Goal: Use online tool/utility: Utilize a website feature to perform a specific function

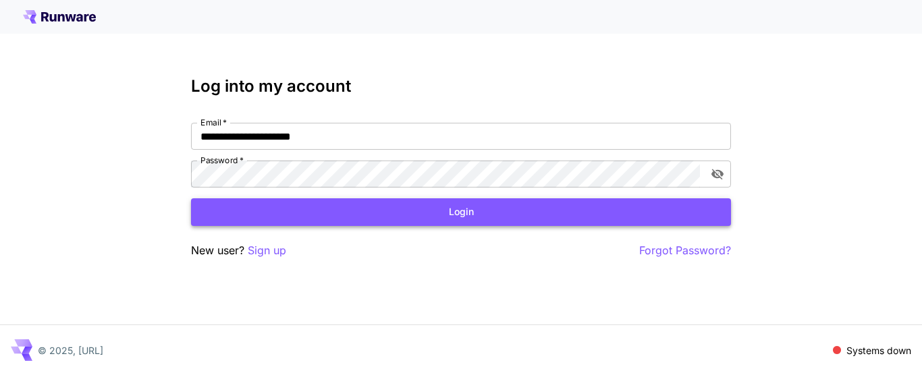
click at [418, 212] on button "Login" at bounding box center [461, 213] width 540 height 28
click at [719, 168] on icon "toggle password visibility" at bounding box center [718, 174] width 14 height 14
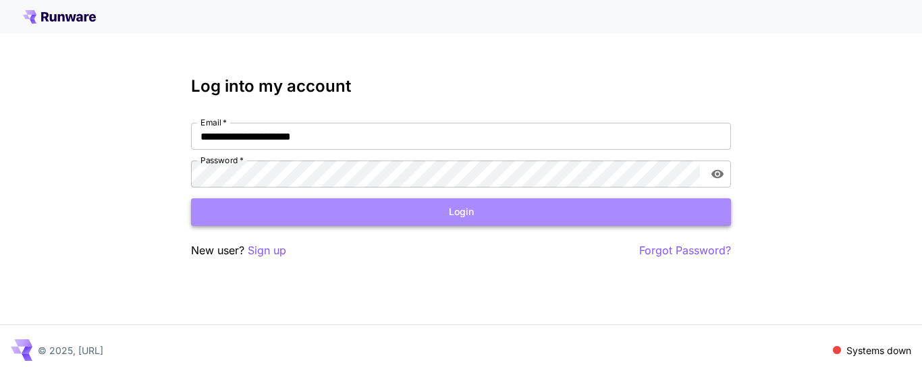
click at [382, 211] on button "Login" at bounding box center [461, 213] width 540 height 28
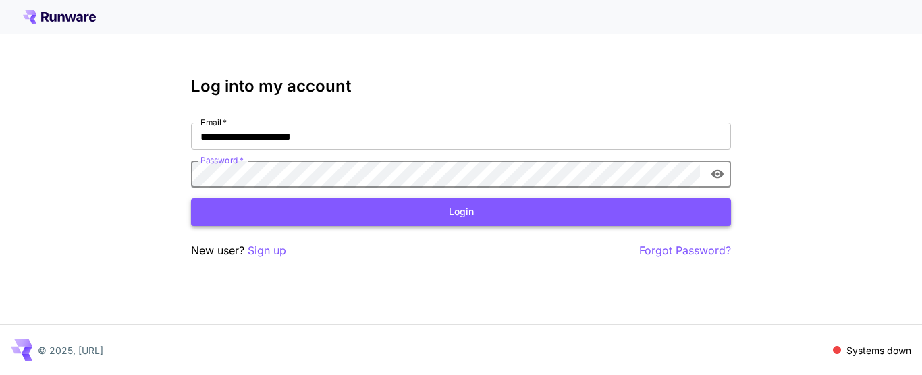
click at [365, 215] on button "Login" at bounding box center [461, 213] width 540 height 28
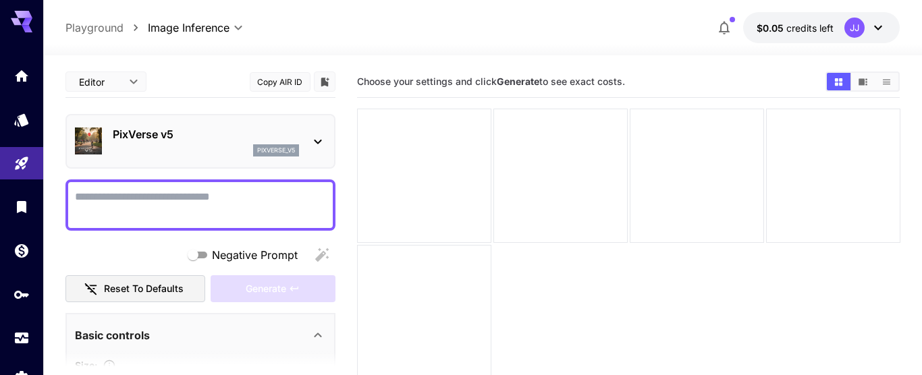
click at [878, 26] on icon at bounding box center [878, 28] width 16 height 16
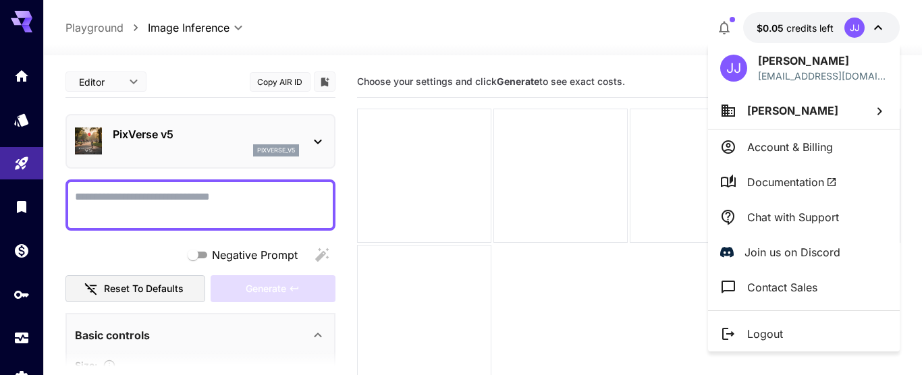
click at [879, 26] on div at bounding box center [461, 187] width 922 height 375
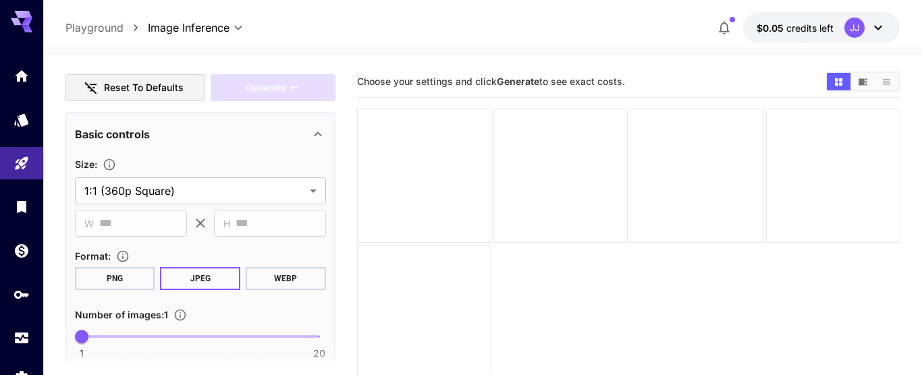
scroll to position [231, 0]
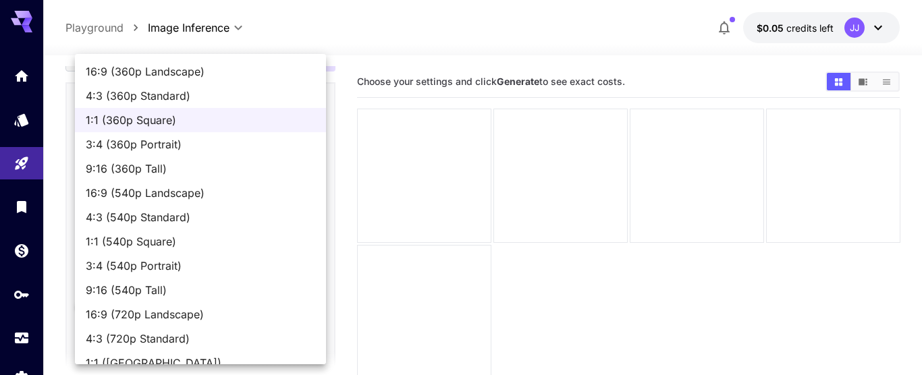
click at [311, 159] on body "**********" at bounding box center [461, 241] width 922 height 482
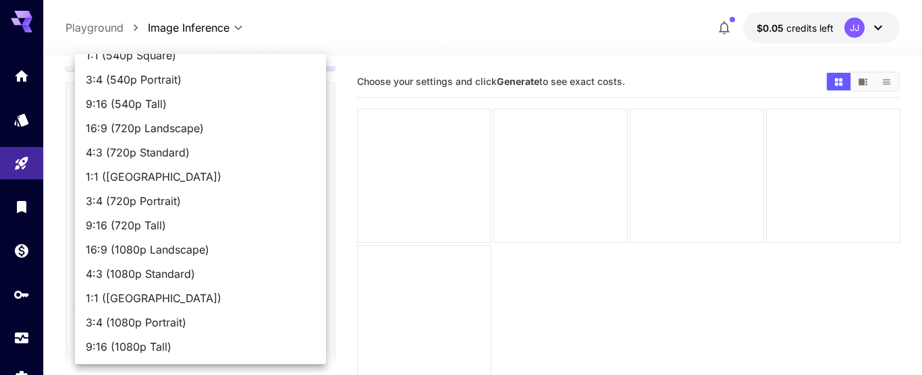
scroll to position [0, 0]
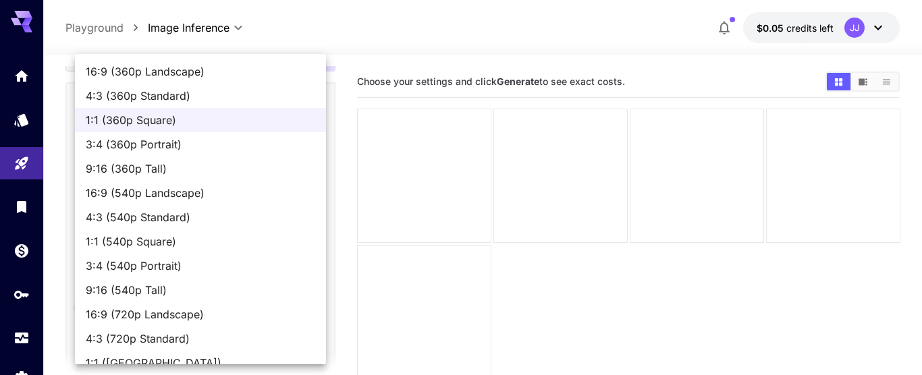
click at [414, 22] on div at bounding box center [461, 187] width 922 height 375
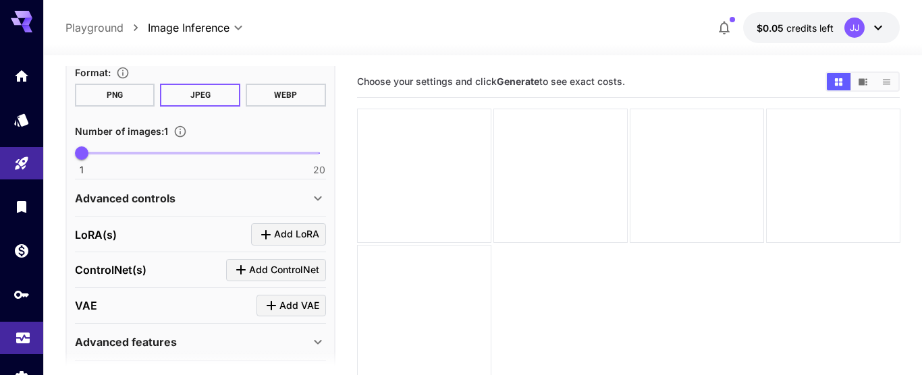
scroll to position [51, 0]
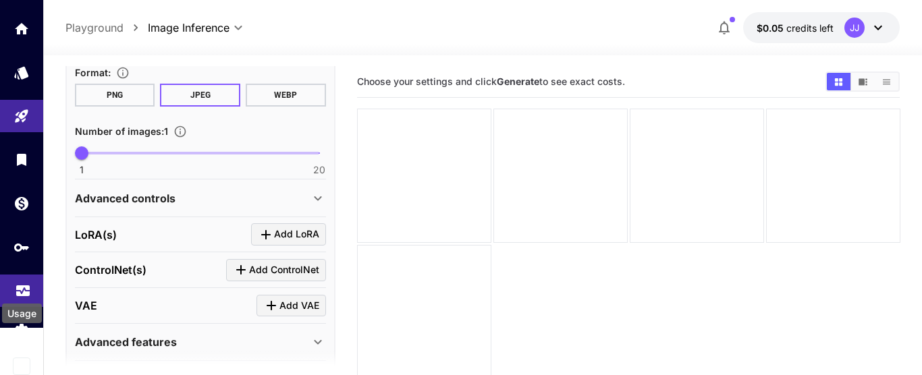
click at [24, 292] on icon "Usage" at bounding box center [23, 287] width 16 height 16
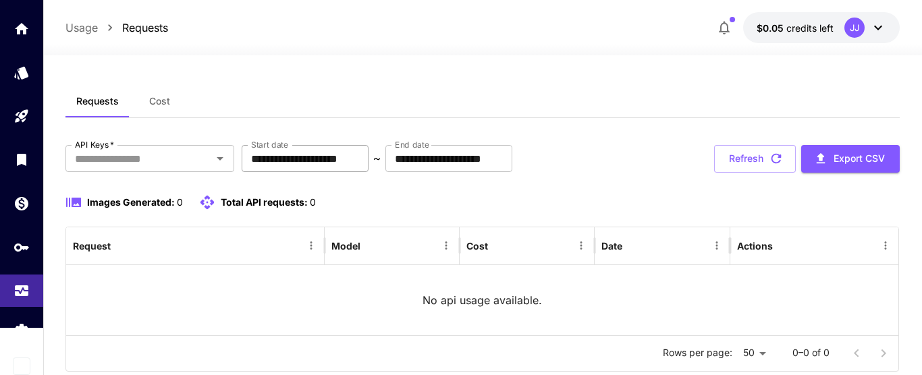
click at [267, 162] on input "**********" at bounding box center [305, 158] width 127 height 27
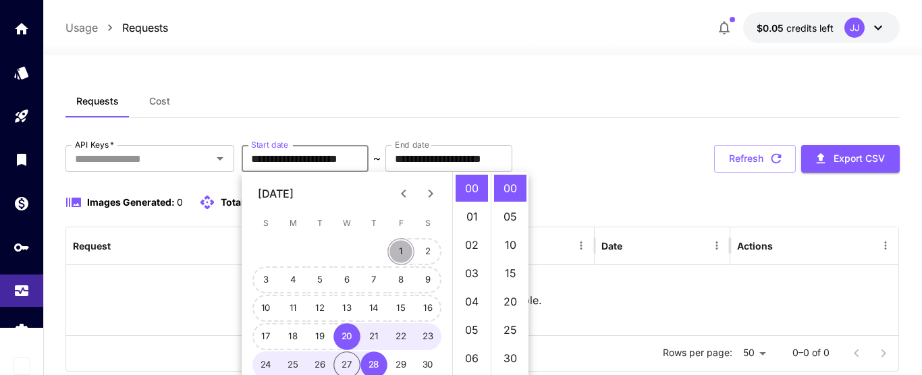
click at [403, 249] on button "1" at bounding box center [401, 251] width 27 height 27
type input "**********"
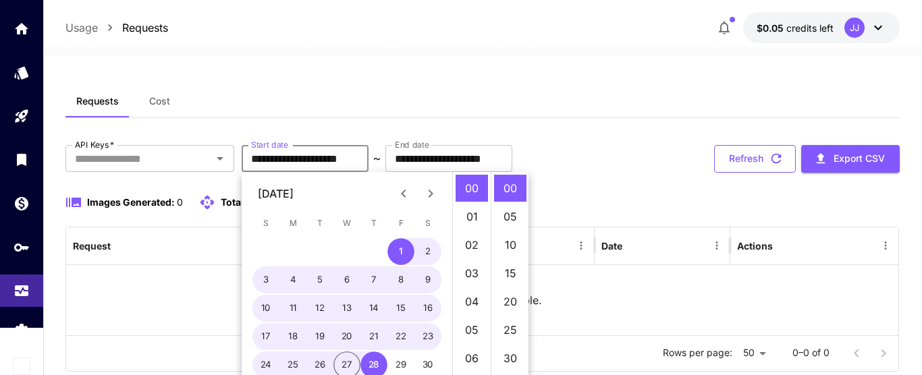
click at [733, 159] on button "Refresh" at bounding box center [755, 159] width 82 height 28
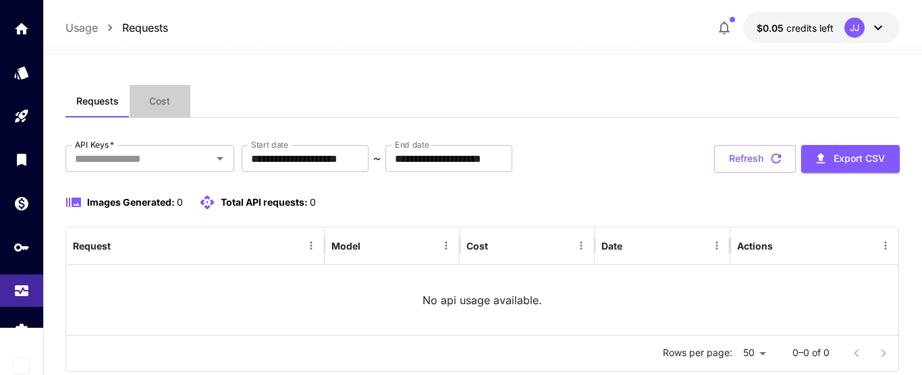
click at [155, 99] on span "Cost" at bounding box center [159, 101] width 21 height 12
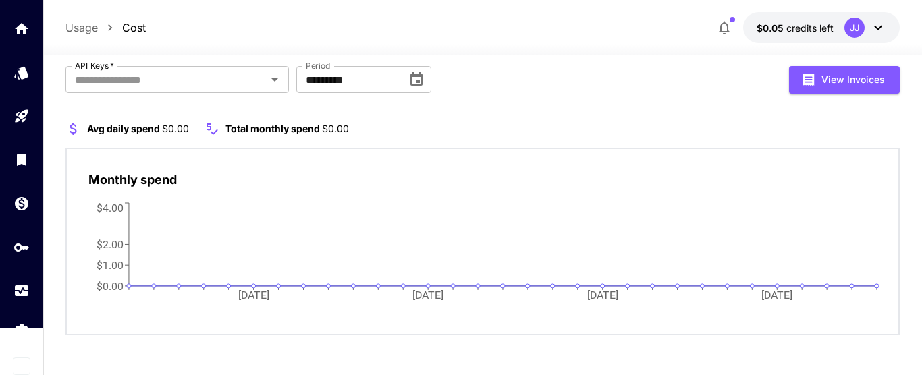
scroll to position [80, 0]
click at [417, 79] on icon "Choose date, selected date is Jul 31, 2025" at bounding box center [417, 79] width 12 height 14
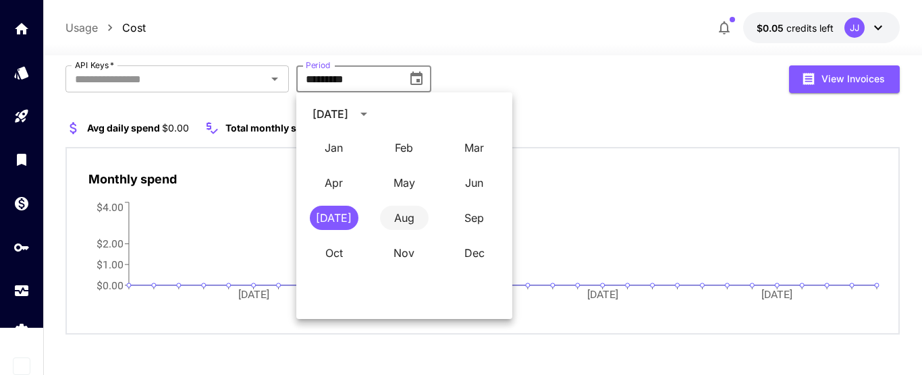
click at [409, 216] on button "Aug" at bounding box center [404, 218] width 49 height 24
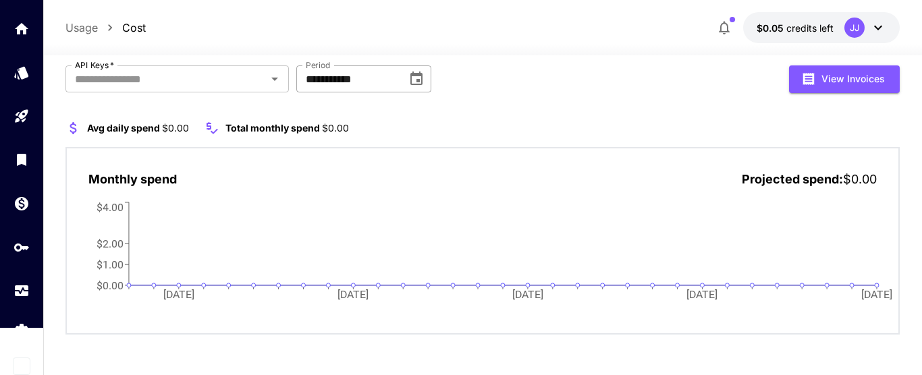
click at [413, 84] on icon "Choose date, selected date is Aug 31, 2025" at bounding box center [417, 79] width 12 height 14
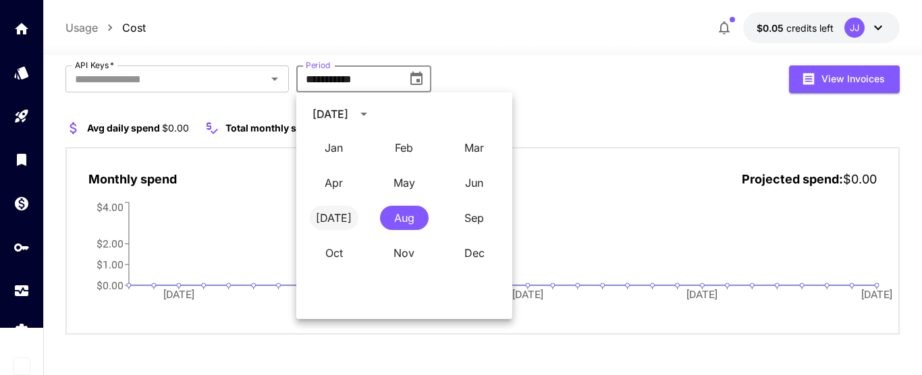
click at [339, 216] on button "[DATE]" at bounding box center [334, 218] width 49 height 24
type input "*********"
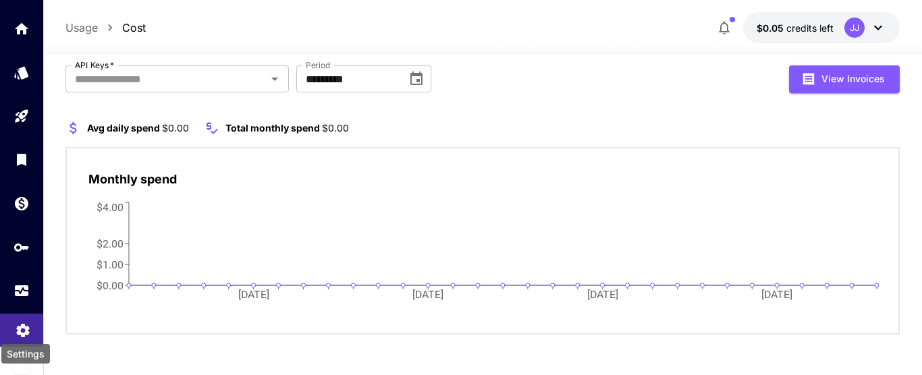
click at [21, 323] on icon "Settings" at bounding box center [22, 327] width 13 height 14
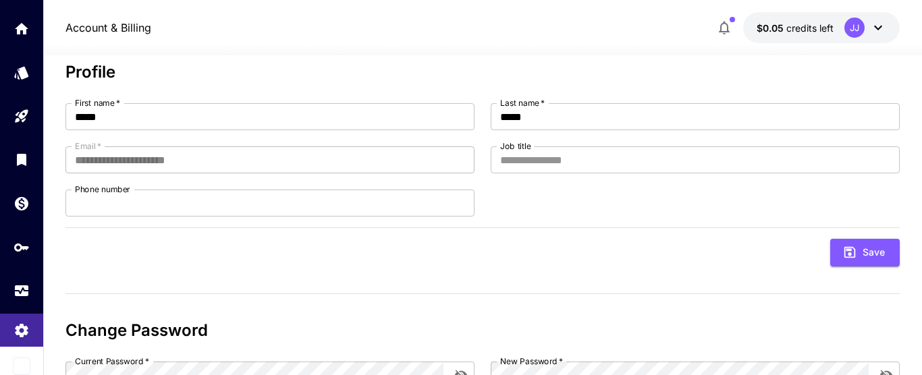
scroll to position [154, 0]
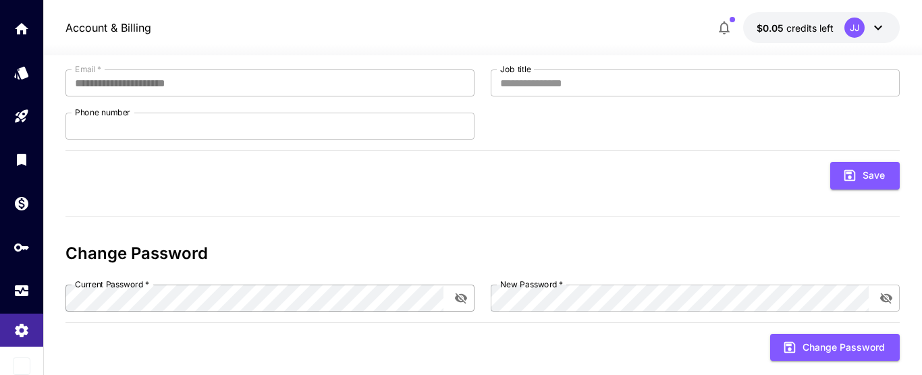
click at [454, 288] on div "Current Password   *" at bounding box center [270, 298] width 409 height 27
click at [465, 296] on icon "toggle password visibility" at bounding box center [461, 298] width 12 height 11
click at [890, 295] on icon "toggle password visibility" at bounding box center [887, 299] width 14 height 14
click at [823, 350] on button "Change Password" at bounding box center [836, 348] width 130 height 28
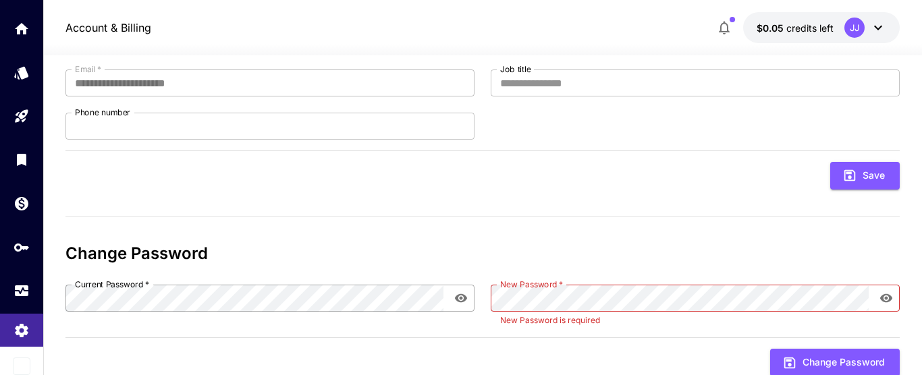
click at [389, 234] on div "**********" at bounding box center [483, 187] width 835 height 402
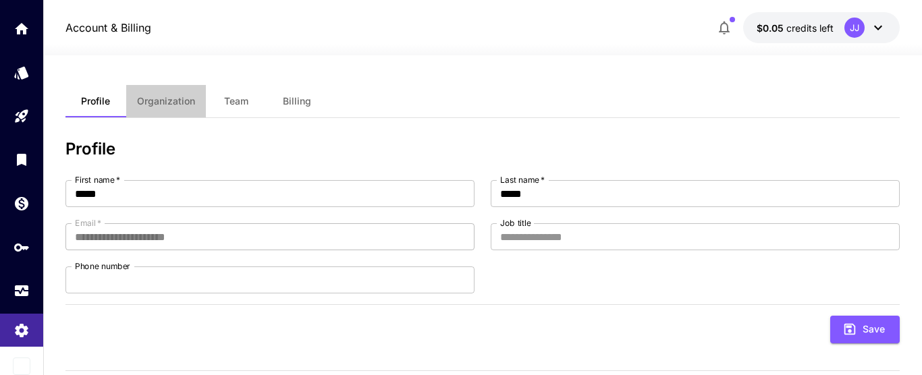
drag, startPoint x: 166, startPoint y: 90, endPoint x: 168, endPoint y: 103, distance: 13.0
click at [165, 91] on button "Organization" at bounding box center [166, 101] width 80 height 32
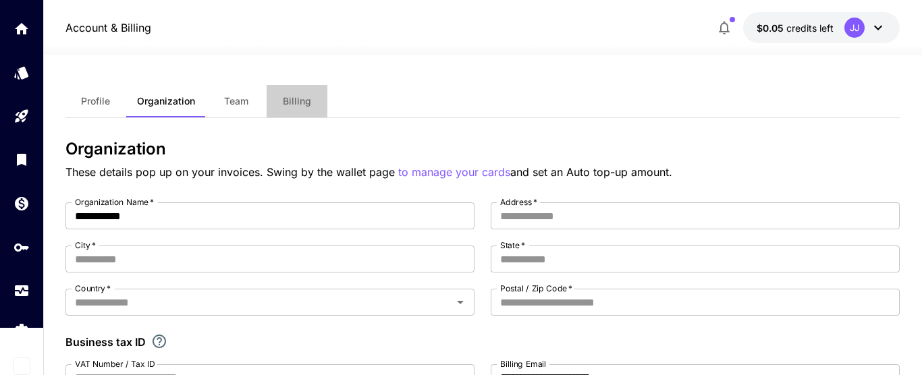
click at [302, 99] on span "Billing" at bounding box center [297, 101] width 28 height 12
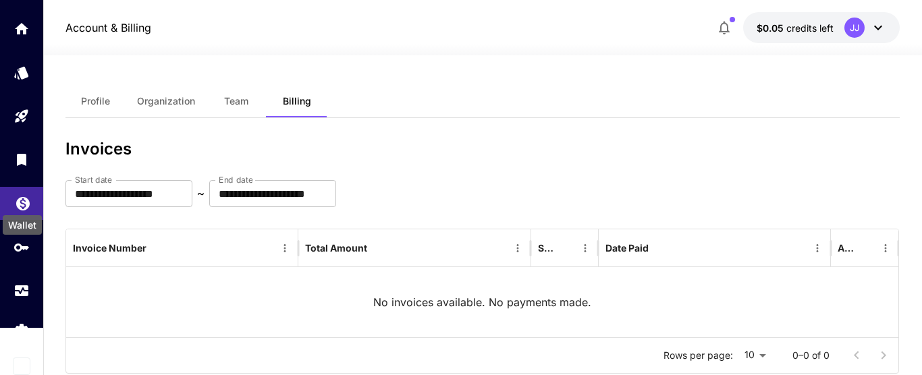
click at [24, 201] on icon "Wallet" at bounding box center [23, 201] width 14 height 14
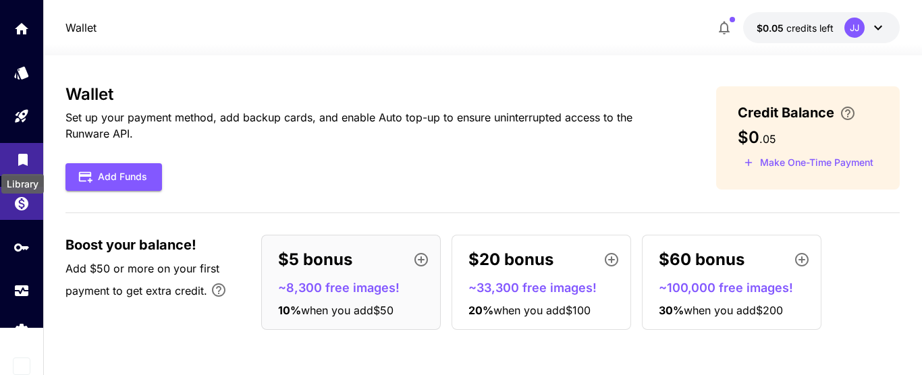
click at [20, 152] on icon "Library" at bounding box center [22, 156] width 9 height 12
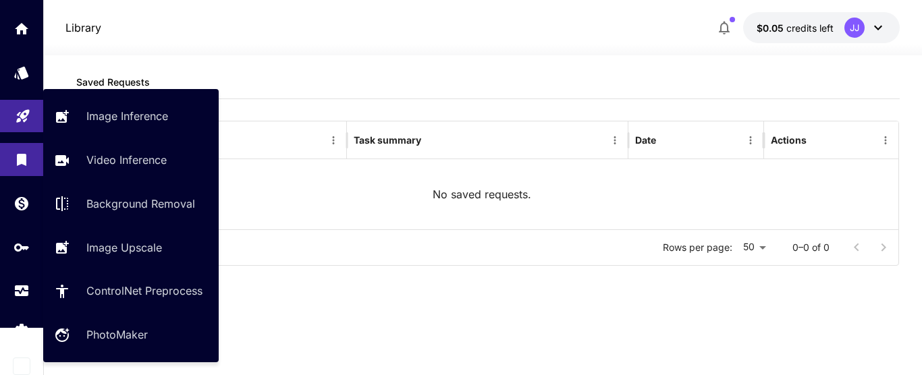
click at [31, 111] on link at bounding box center [21, 116] width 43 height 33
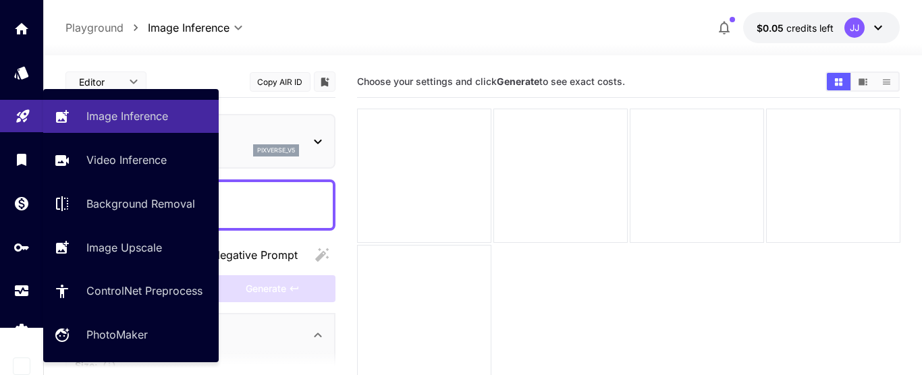
type input "*******"
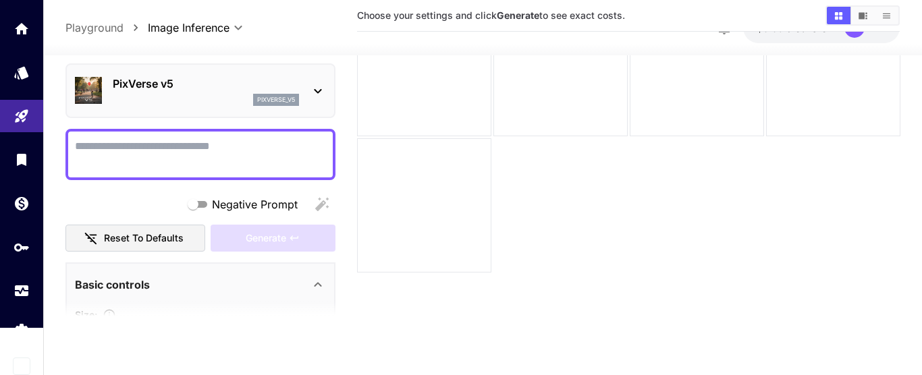
click at [319, 93] on icon at bounding box center [318, 91] width 16 height 16
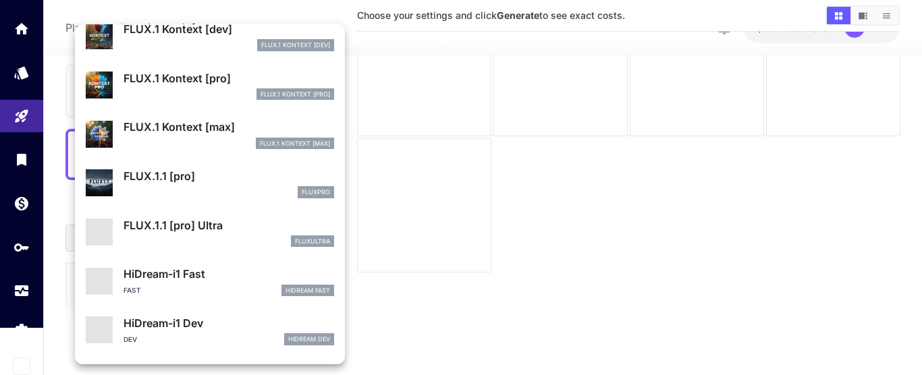
scroll to position [1043, 0]
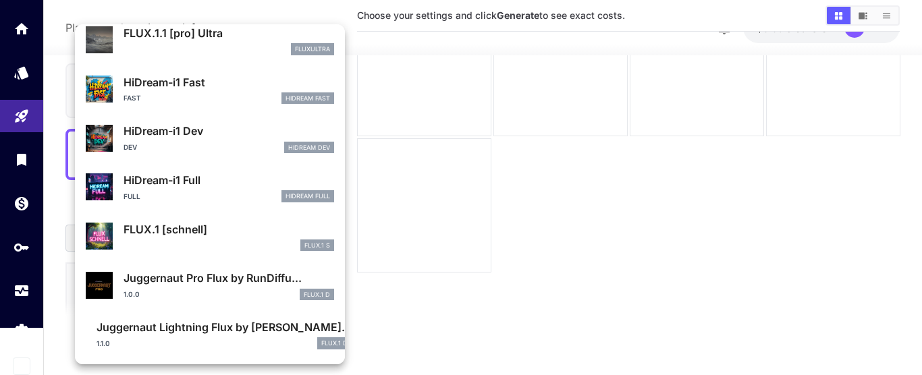
click at [580, 220] on div at bounding box center [461, 187] width 922 height 375
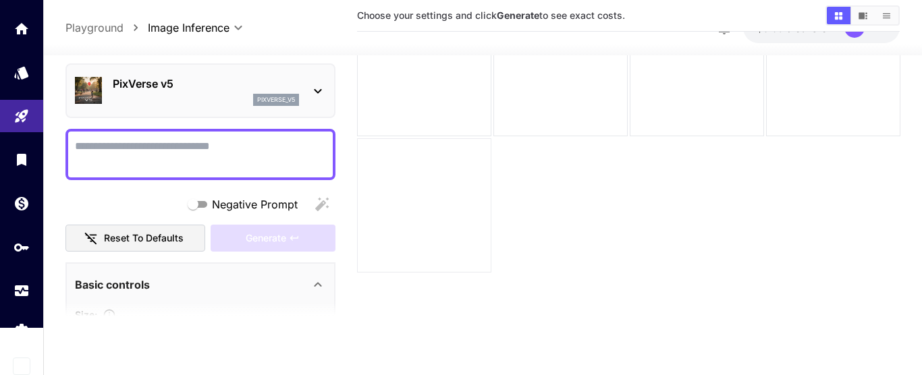
click at [448, 211] on div at bounding box center [424, 205] width 134 height 134
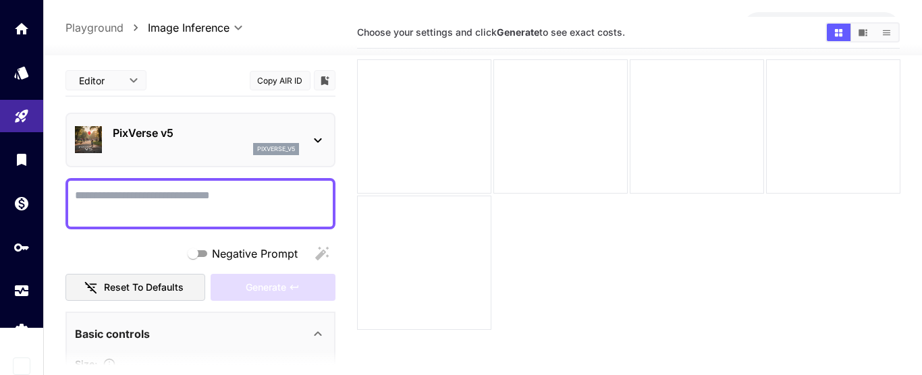
scroll to position [0, 0]
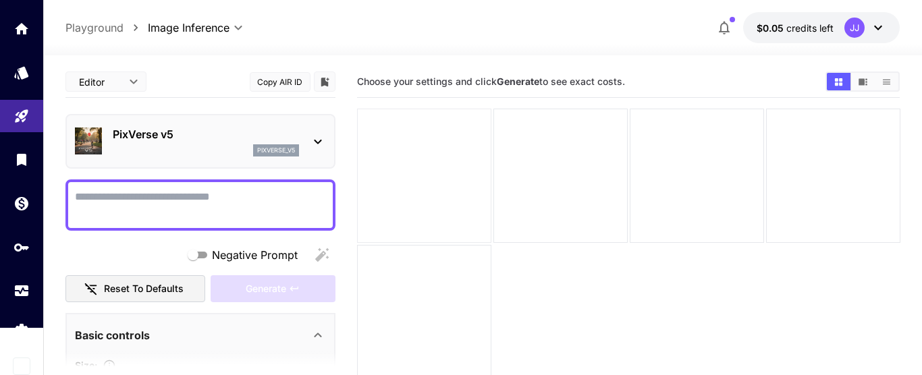
click at [418, 172] on div at bounding box center [424, 176] width 134 height 134
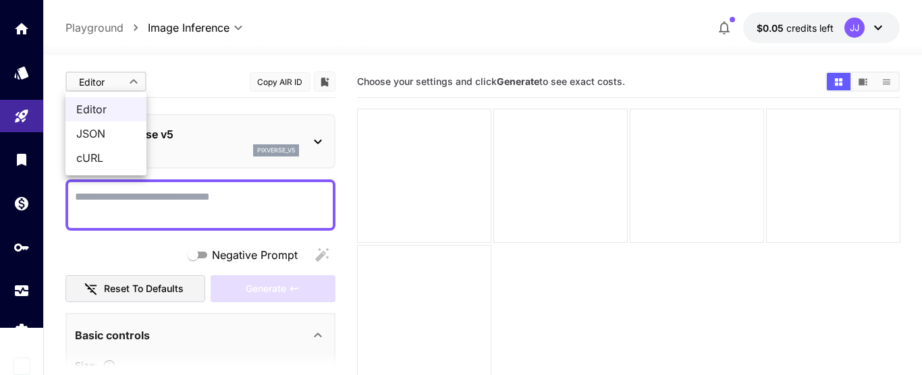
click at [132, 78] on body "**********" at bounding box center [461, 241] width 922 height 482
click at [132, 78] on div at bounding box center [461, 187] width 922 height 375
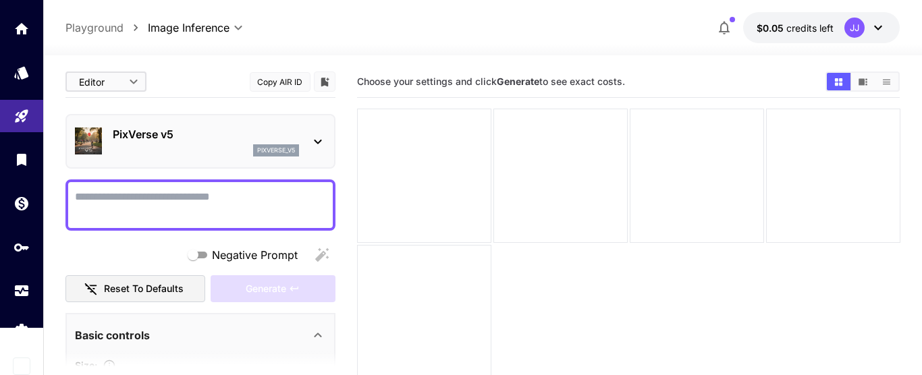
click at [113, 25] on p "Playground" at bounding box center [95, 28] width 58 height 16
click at [188, 28] on body "**********" at bounding box center [461, 241] width 922 height 482
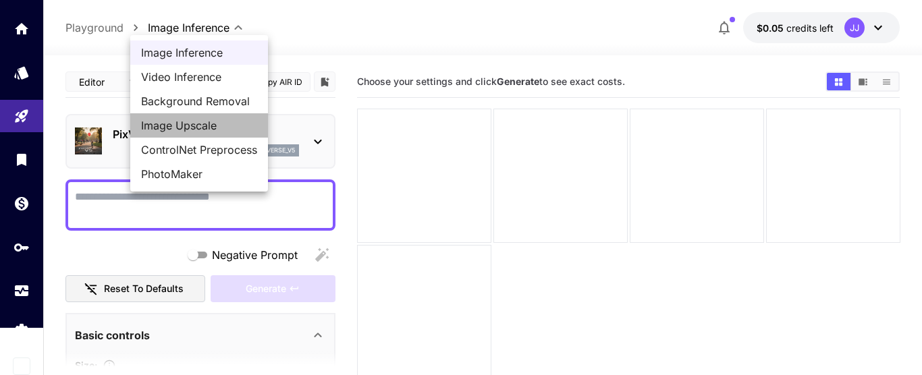
click at [201, 123] on span "Image Upscale" at bounding box center [199, 126] width 116 height 16
type input "**********"
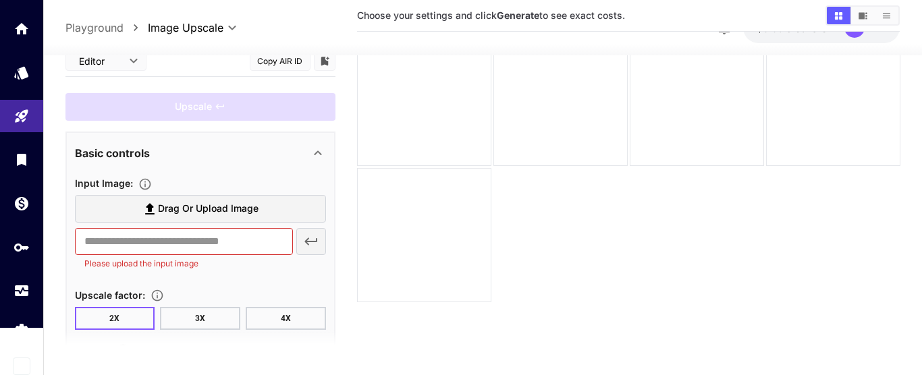
click at [155, 209] on icon at bounding box center [150, 209] width 16 height 16
click at [0, 0] on input "Drag or upload image" at bounding box center [0, 0] width 0 height 0
click at [317, 149] on icon at bounding box center [318, 153] width 16 height 16
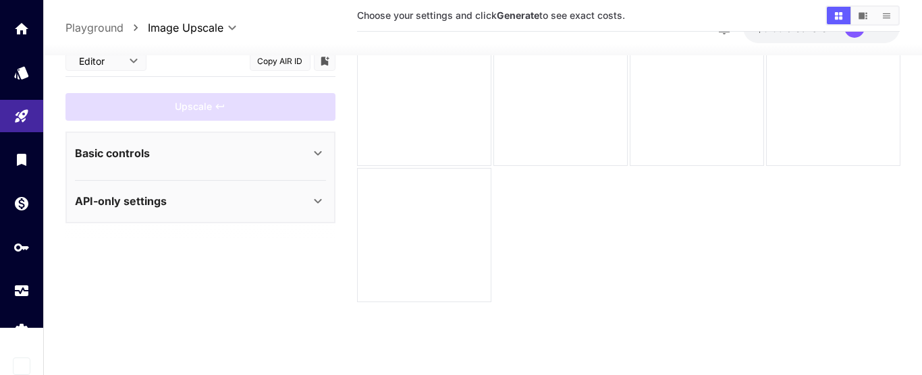
click at [317, 151] on icon at bounding box center [318, 153] width 16 height 16
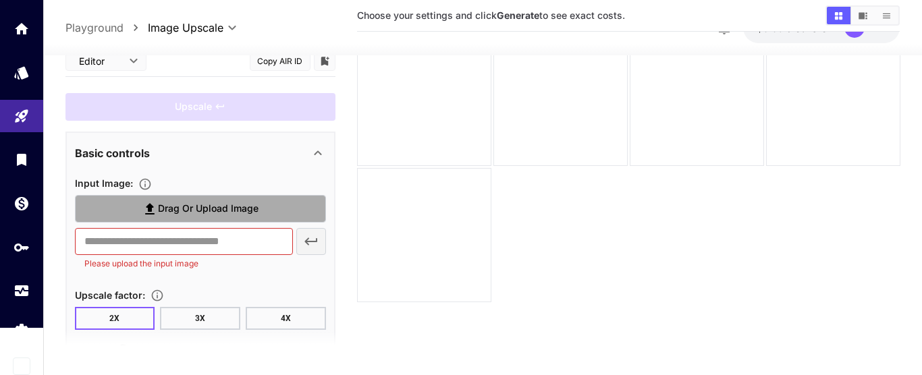
click at [151, 205] on icon at bounding box center [149, 208] width 9 height 11
click at [0, 0] on input "Drag or upload image" at bounding box center [0, 0] width 0 height 0
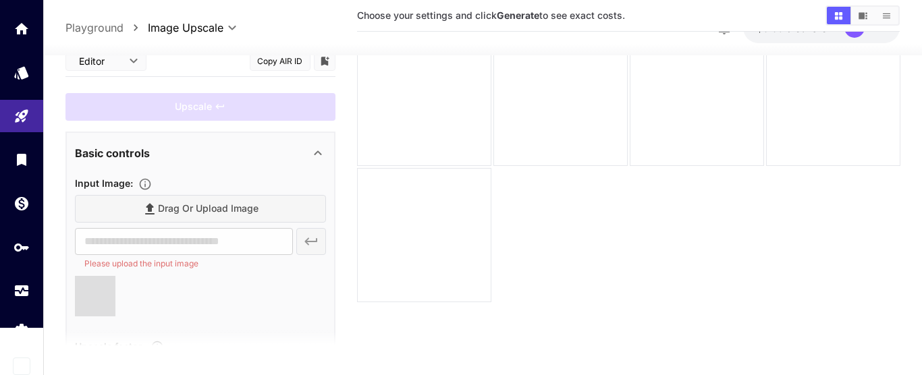
type input "**********"
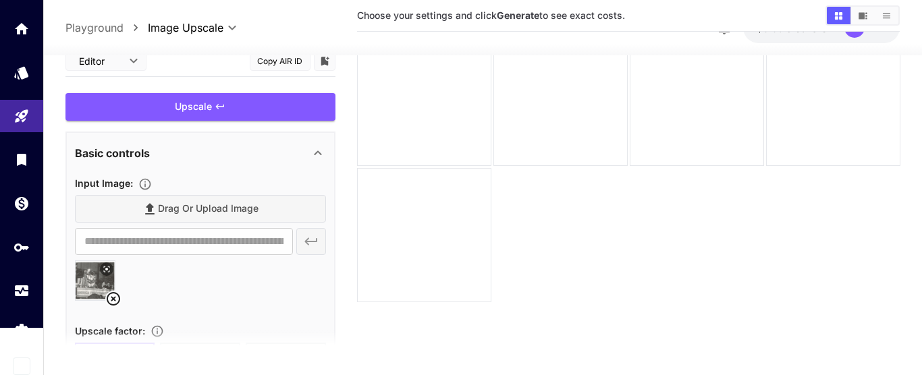
click at [156, 331] on section at bounding box center [201, 348] width 270 height 34
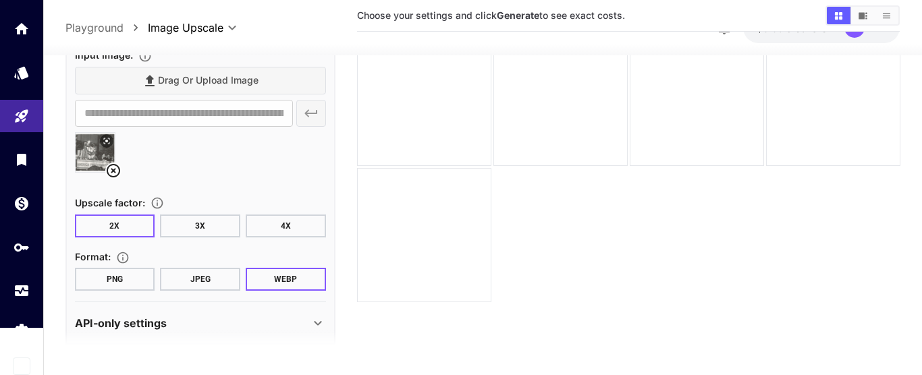
scroll to position [142, 0]
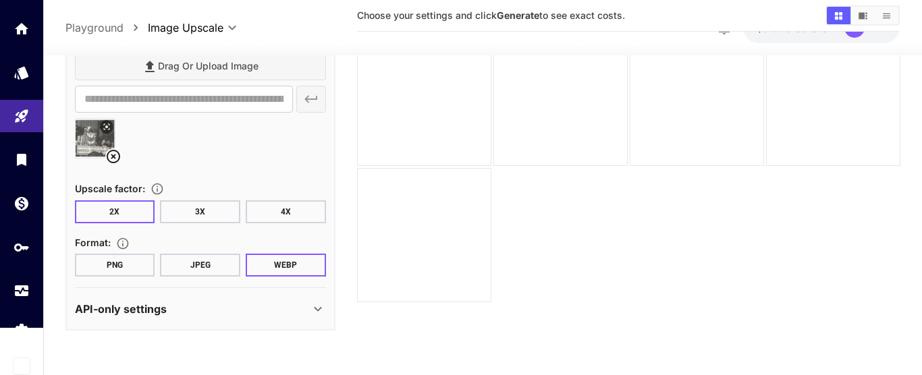
click at [194, 263] on button "JPEG" at bounding box center [200, 266] width 80 height 23
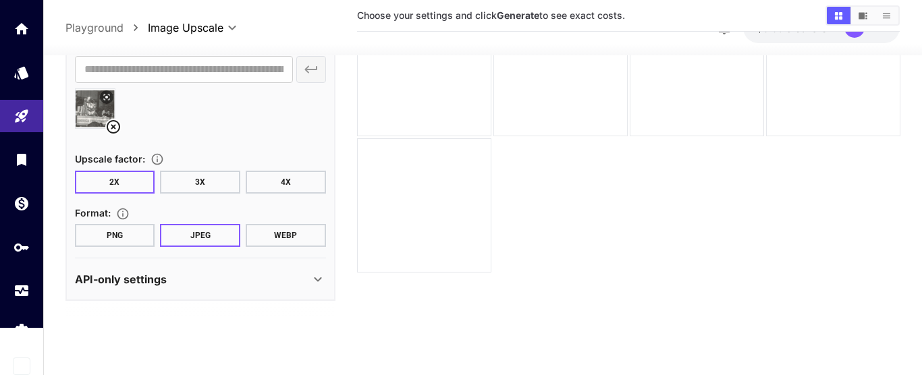
scroll to position [0, 0]
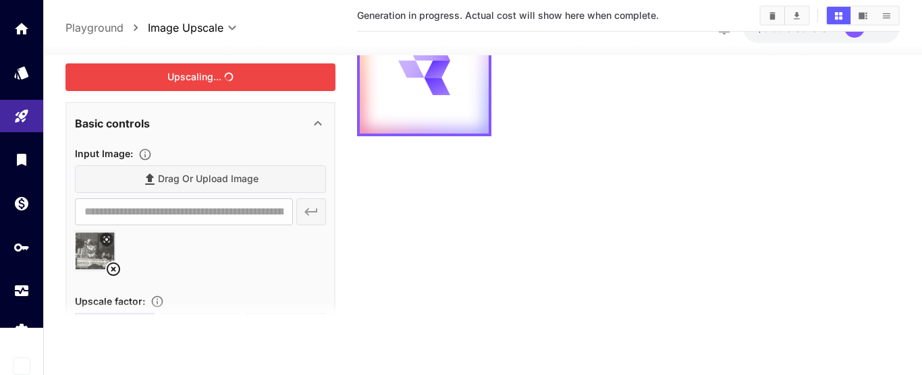
click at [230, 79] on div "Upscaling..." at bounding box center [201, 77] width 270 height 28
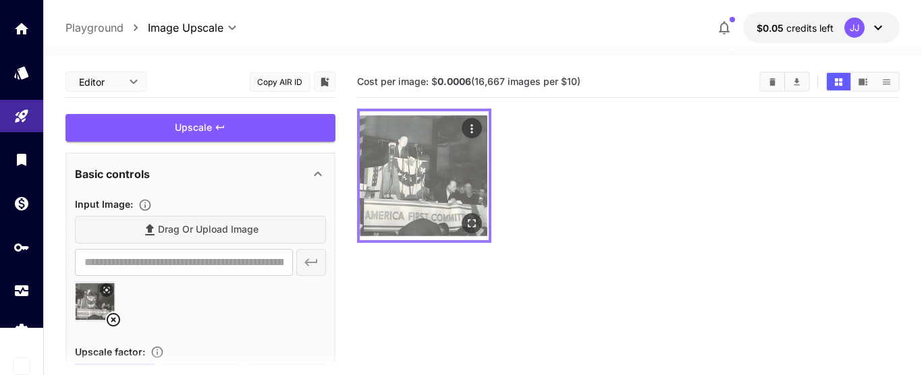
click at [445, 164] on img at bounding box center [424, 175] width 129 height 129
click at [472, 127] on icon "Actions" at bounding box center [472, 129] width 14 height 14
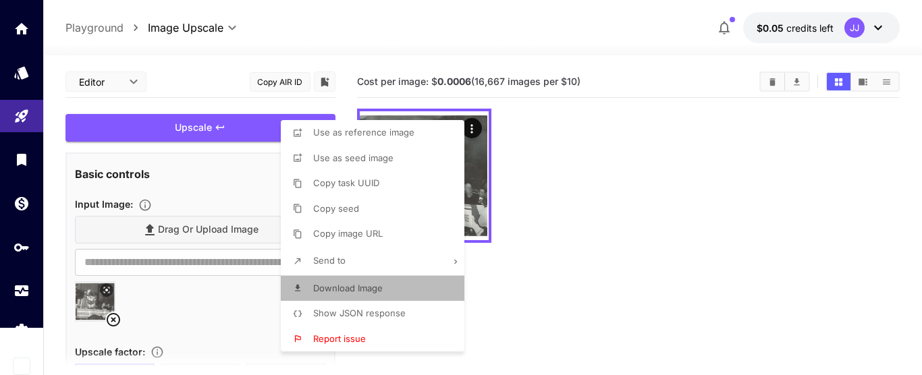
click at [348, 286] on span "Download Image" at bounding box center [348, 288] width 70 height 11
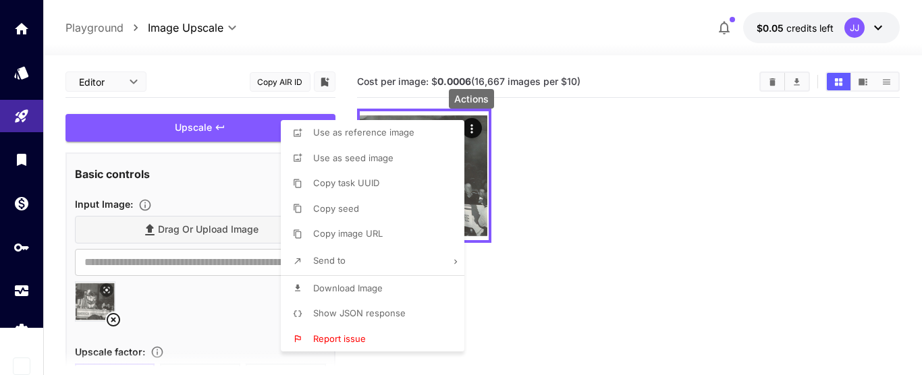
click at [676, 209] on div at bounding box center [461, 187] width 922 height 375
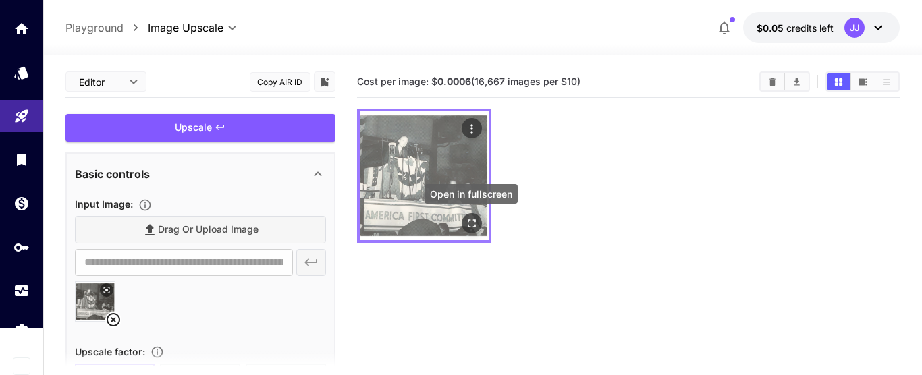
click at [470, 226] on icon "Open in fullscreen" at bounding box center [472, 224] width 14 height 14
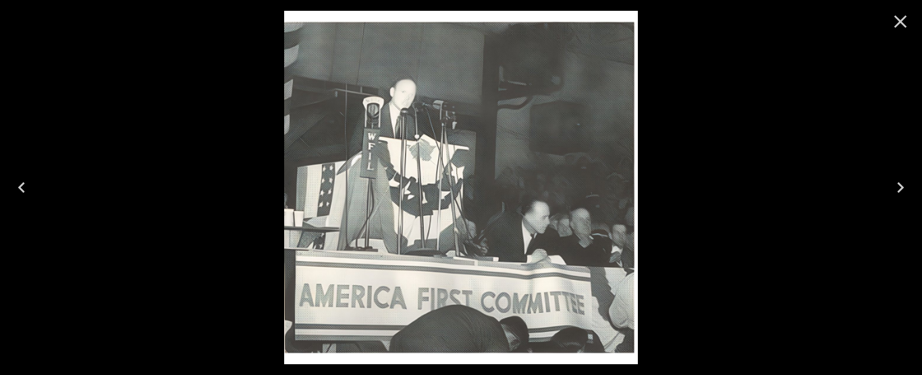
drag, startPoint x: 902, startPoint y: 18, endPoint x: 897, endPoint y: 26, distance: 9.4
click at [900, 19] on icon "Close" at bounding box center [901, 22] width 22 height 22
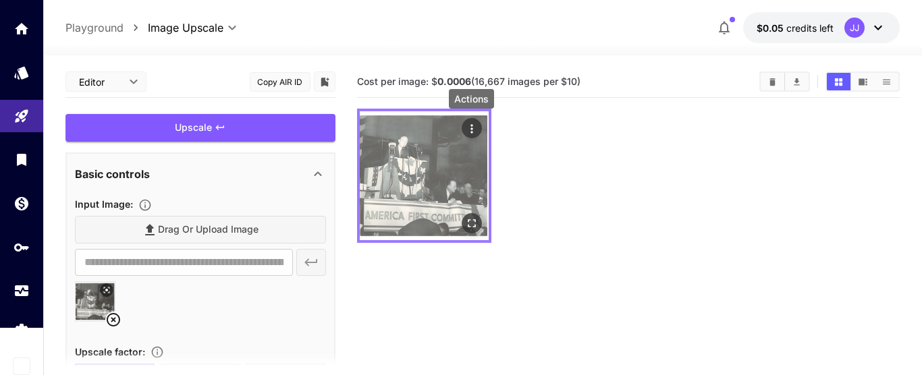
click at [469, 124] on icon "Actions" at bounding box center [472, 129] width 14 height 14
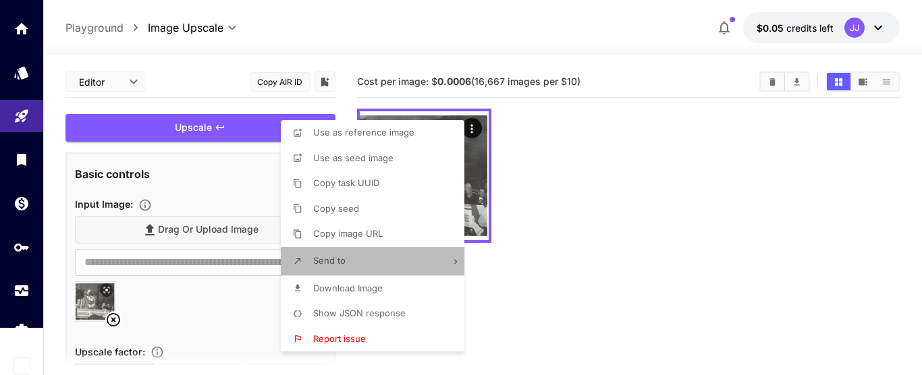
click at [400, 265] on li "Send to" at bounding box center [377, 261] width 192 height 28
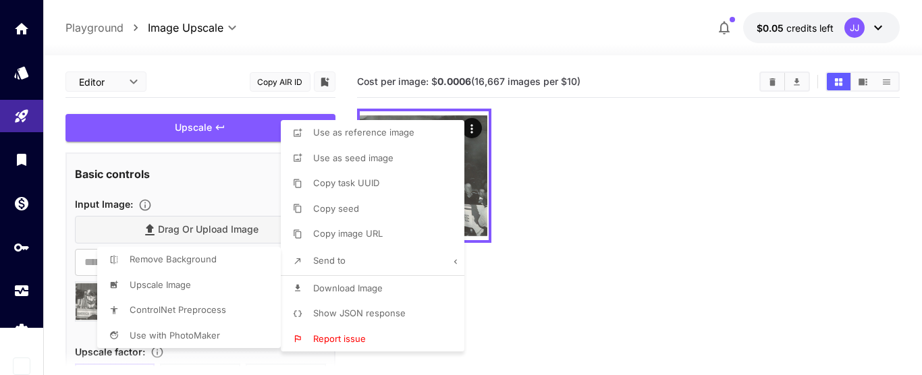
click at [673, 239] on div at bounding box center [461, 187] width 922 height 375
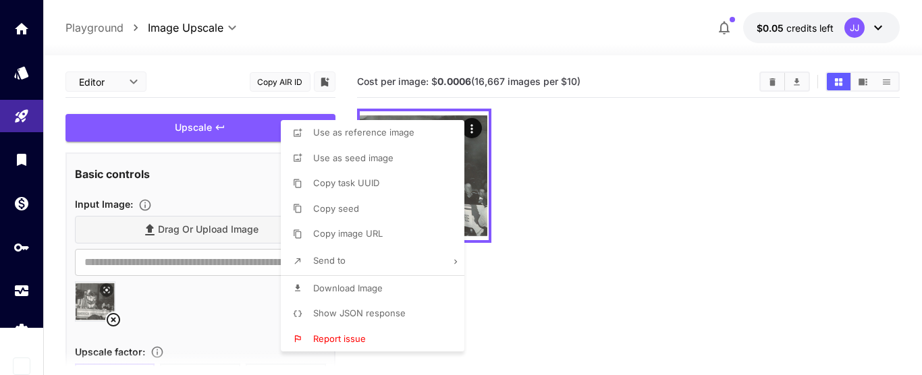
click at [603, 199] on div at bounding box center [461, 187] width 922 height 375
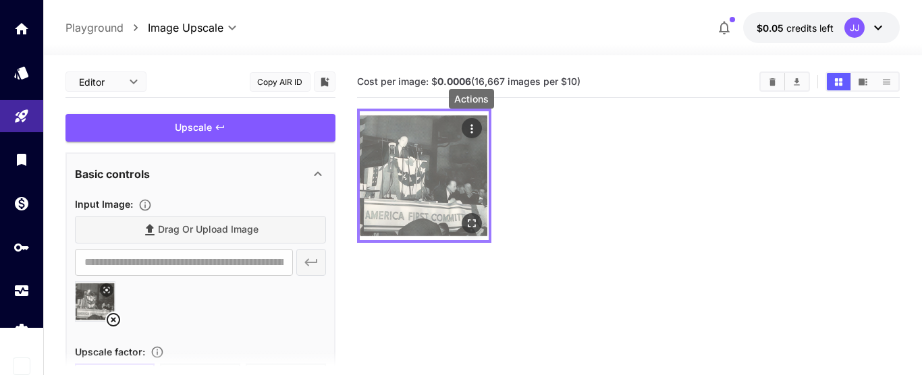
click at [475, 128] on icon "Actions" at bounding box center [472, 129] width 14 height 14
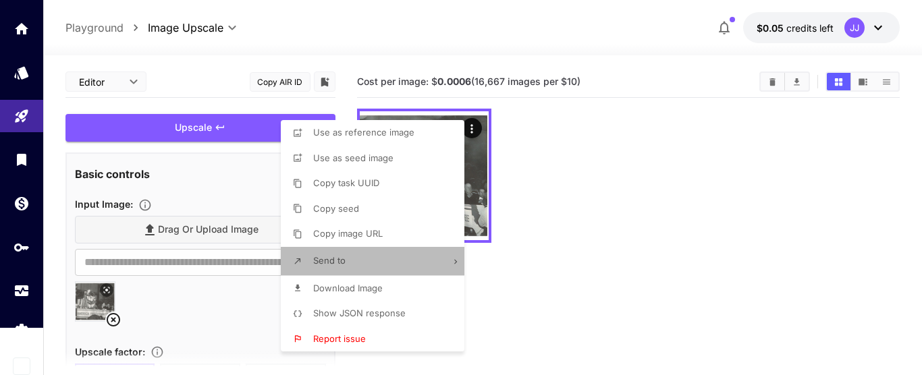
click at [349, 263] on li "Send to" at bounding box center [377, 261] width 192 height 28
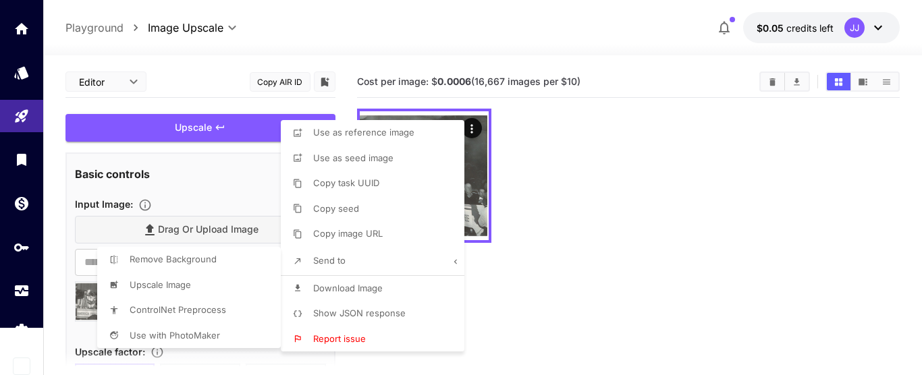
click at [541, 176] on div at bounding box center [461, 187] width 922 height 375
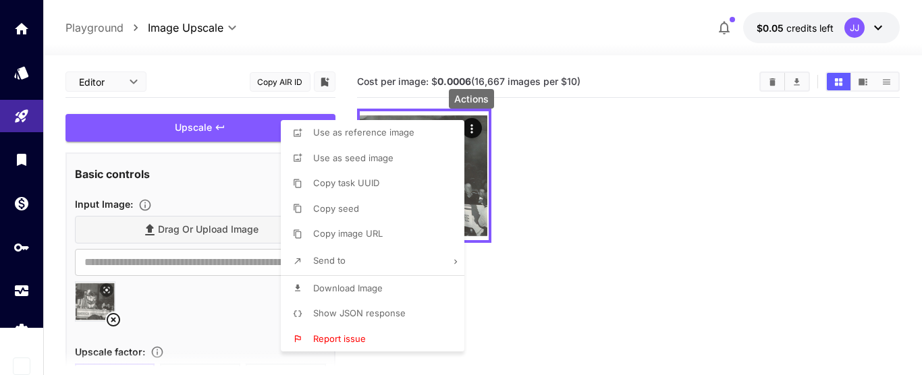
click at [618, 26] on div at bounding box center [461, 187] width 922 height 375
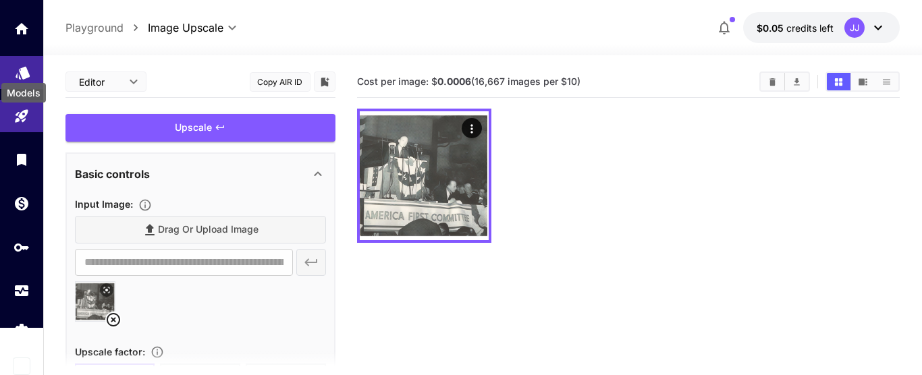
click at [23, 63] on icon "Models" at bounding box center [23, 68] width 14 height 13
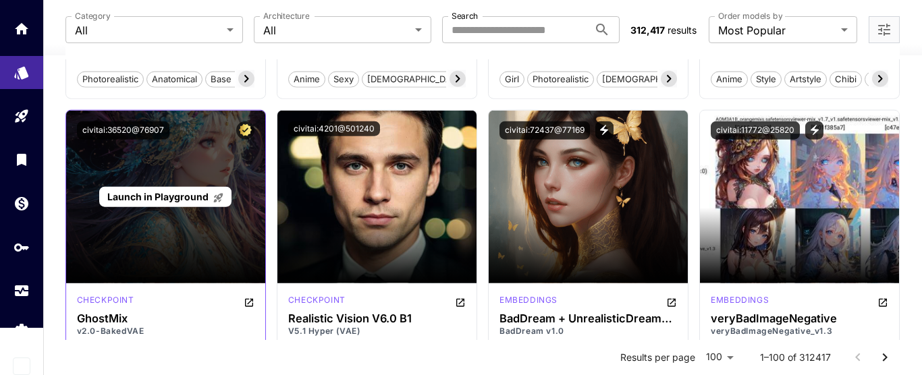
scroll to position [3079, 0]
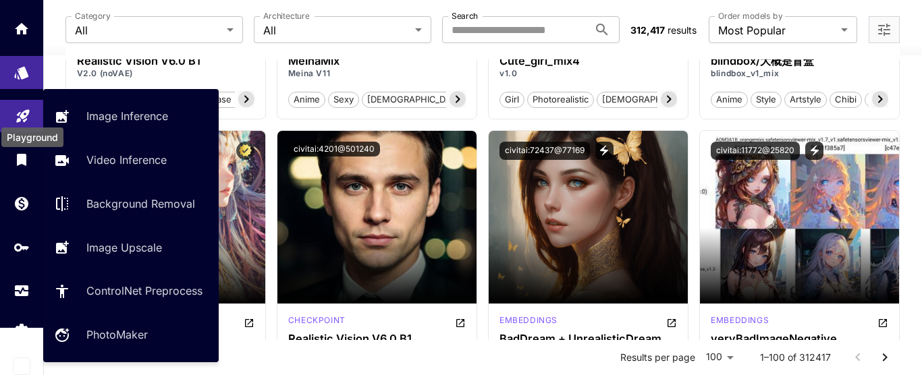
click at [25, 107] on icon "Playground" at bounding box center [23, 112] width 16 height 16
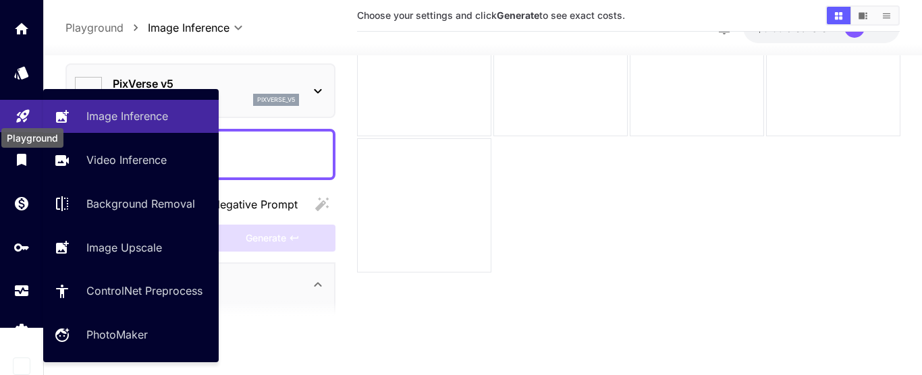
type input "*******"
